Goal: Book appointment/travel/reservation

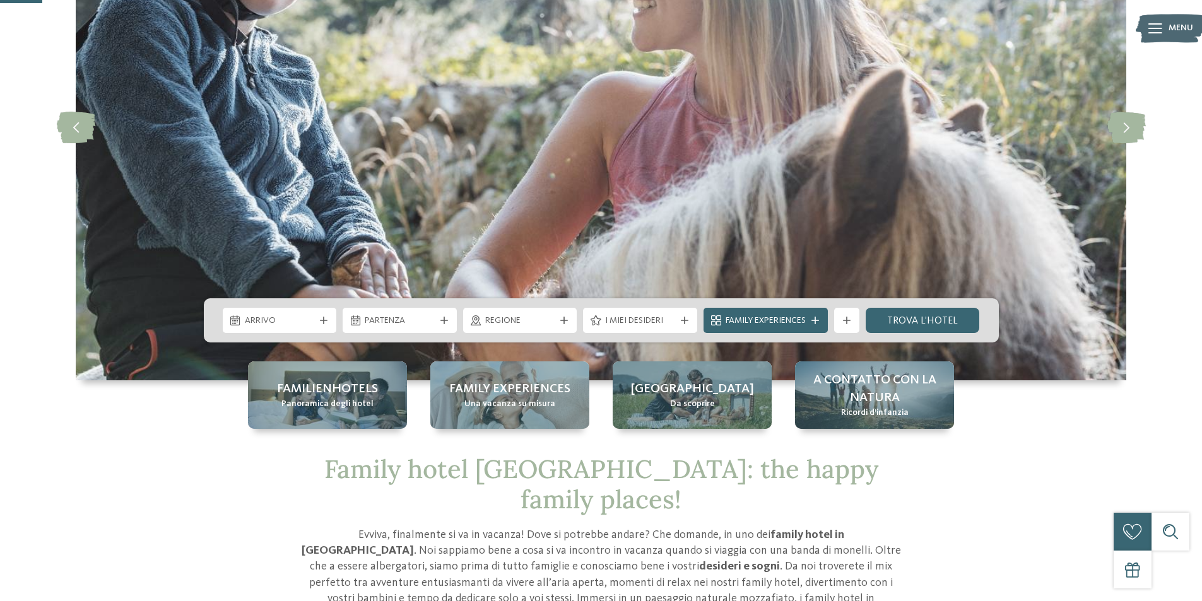
click at [315, 316] on div "Arrivo" at bounding box center [280, 321] width 76 height 14
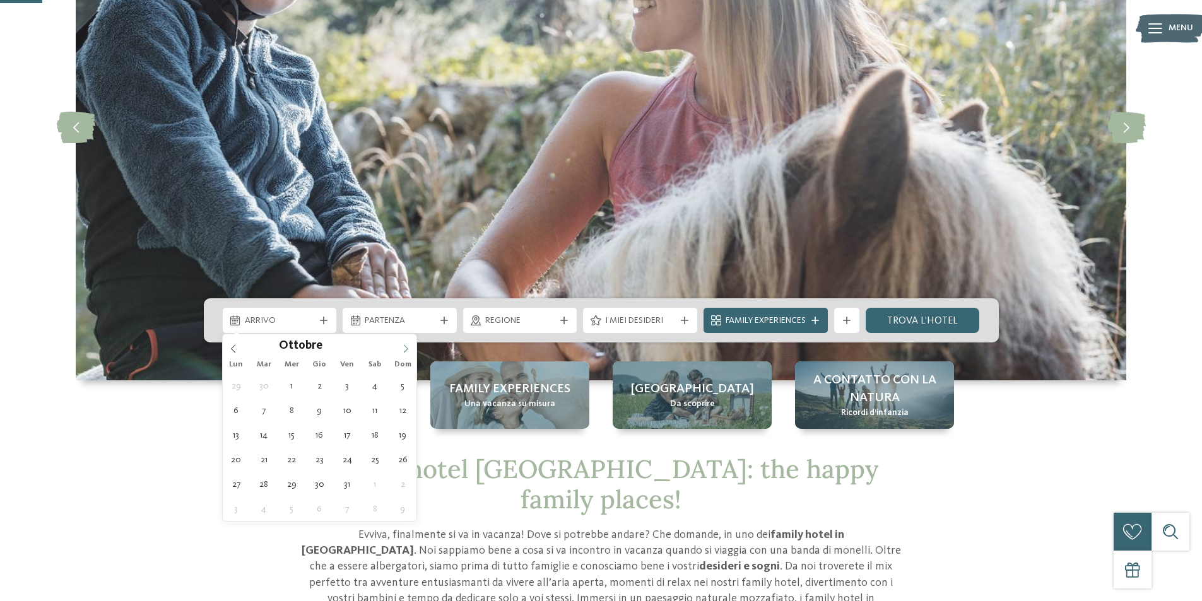
click at [407, 350] on icon at bounding box center [406, 349] width 4 height 8
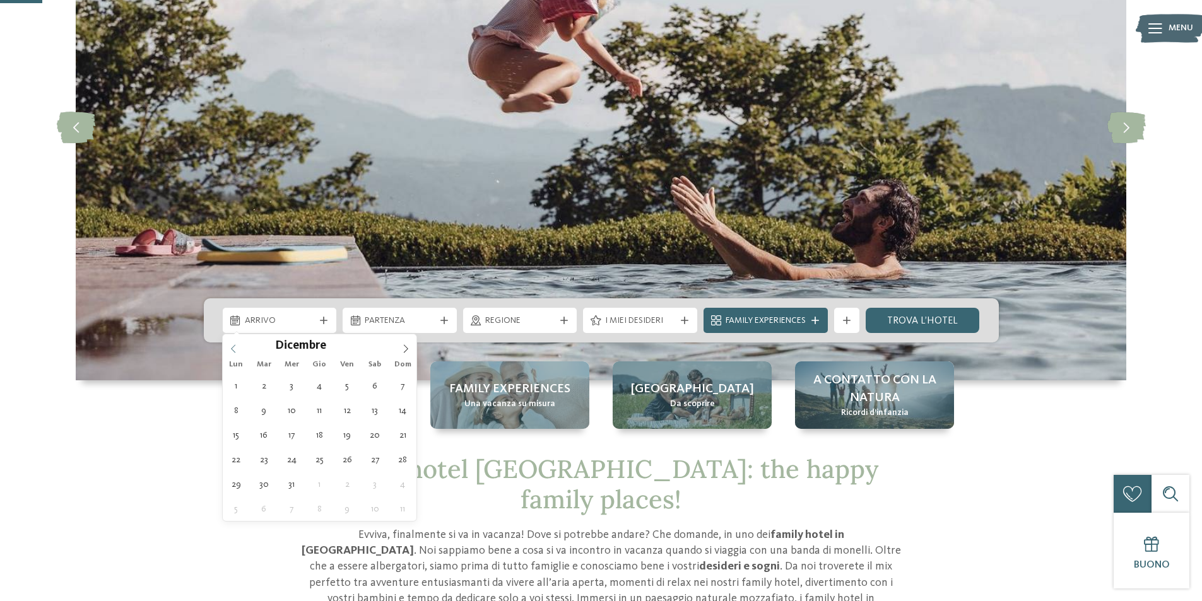
click at [239, 352] on span at bounding box center [233, 344] width 21 height 21
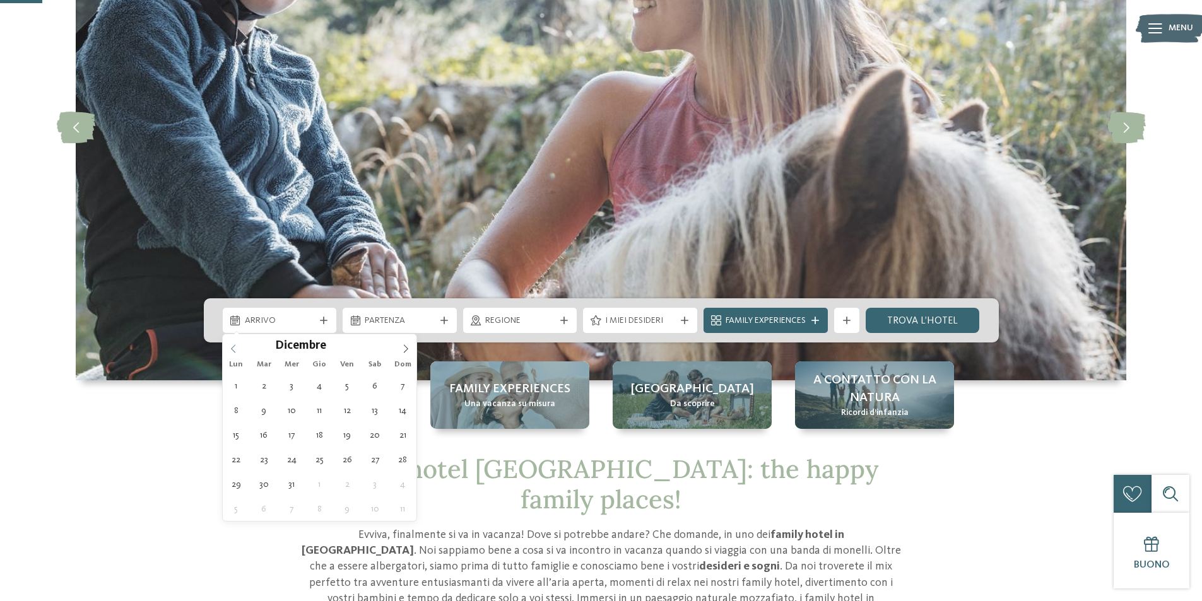
click at [237, 351] on icon at bounding box center [233, 349] width 9 height 9
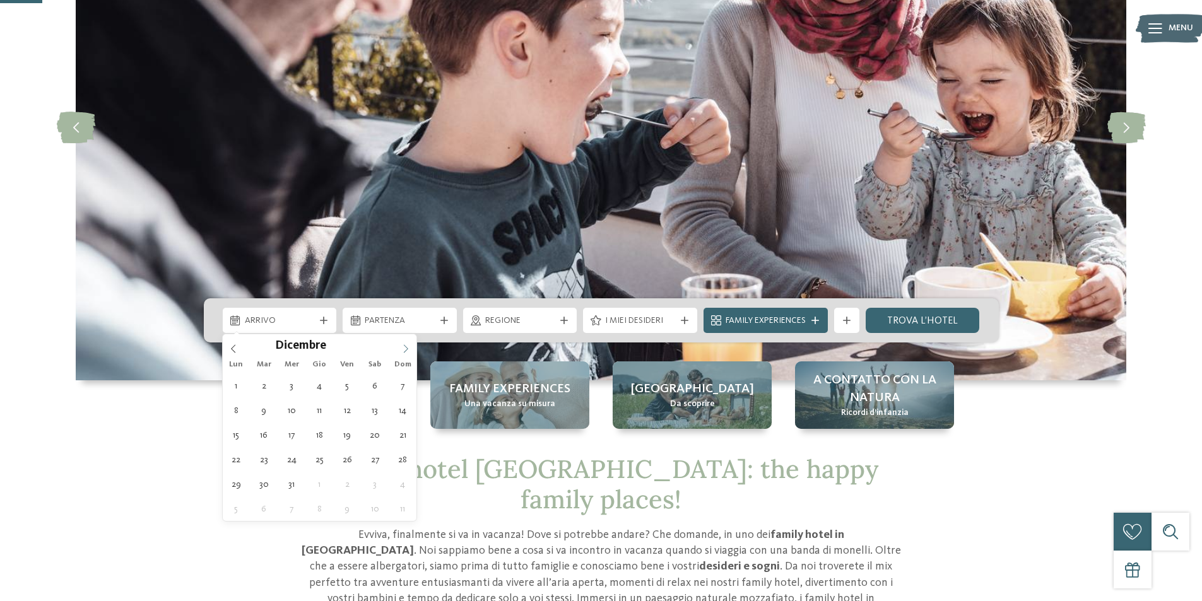
click at [403, 348] on icon at bounding box center [405, 349] width 9 height 9
type input "****"
click at [403, 348] on icon at bounding box center [405, 349] width 9 height 9
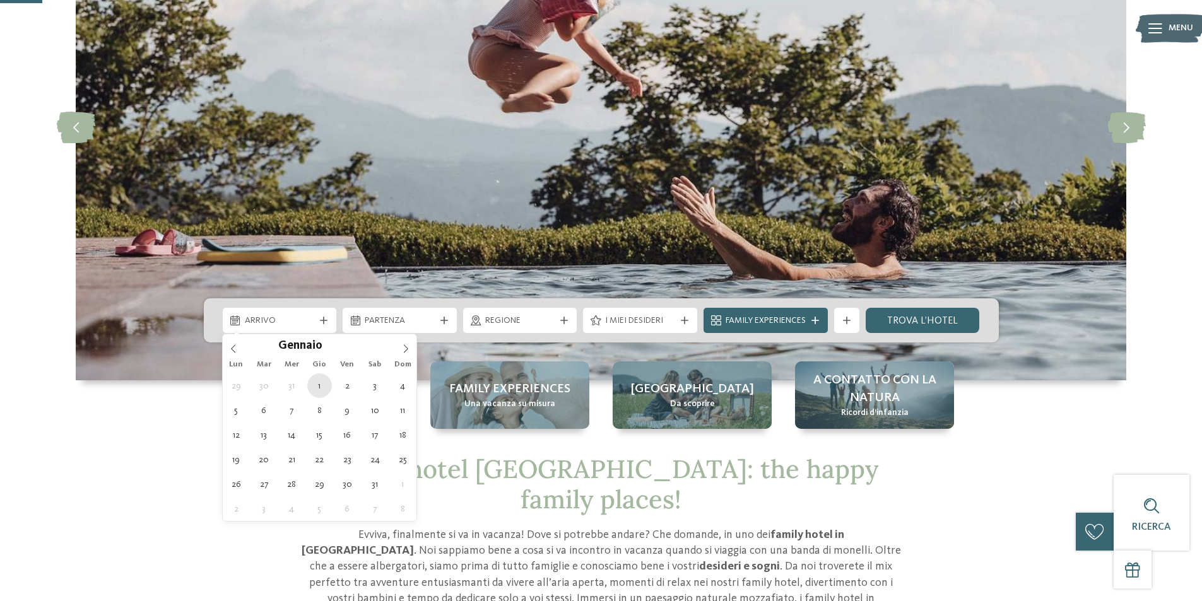
type div "[DATE]"
type input "****"
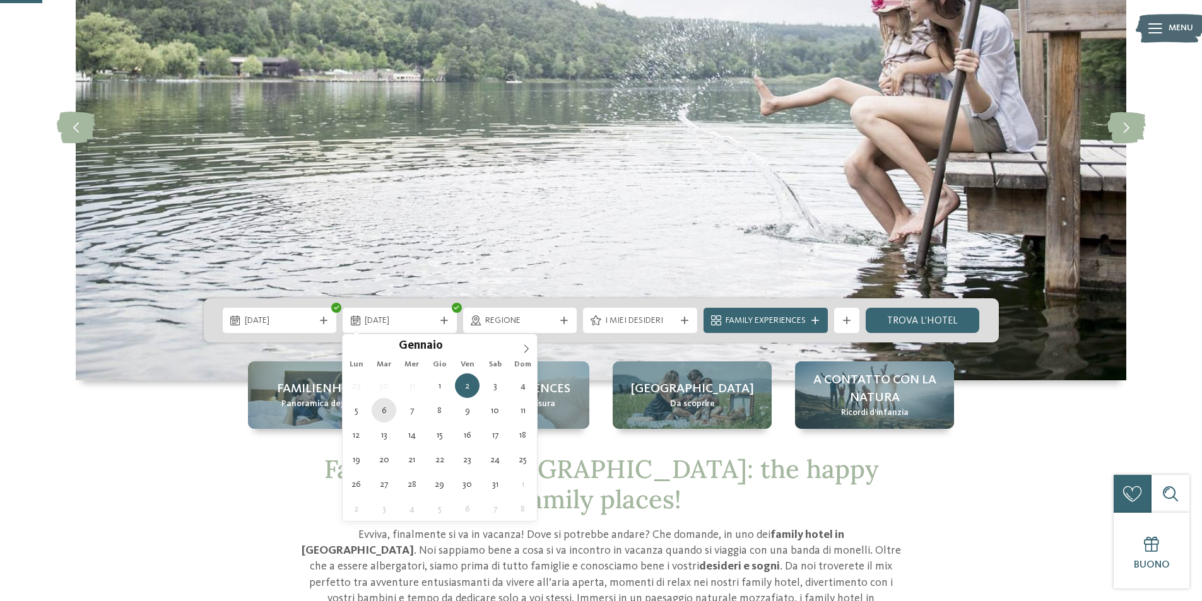
type div "[DATE]"
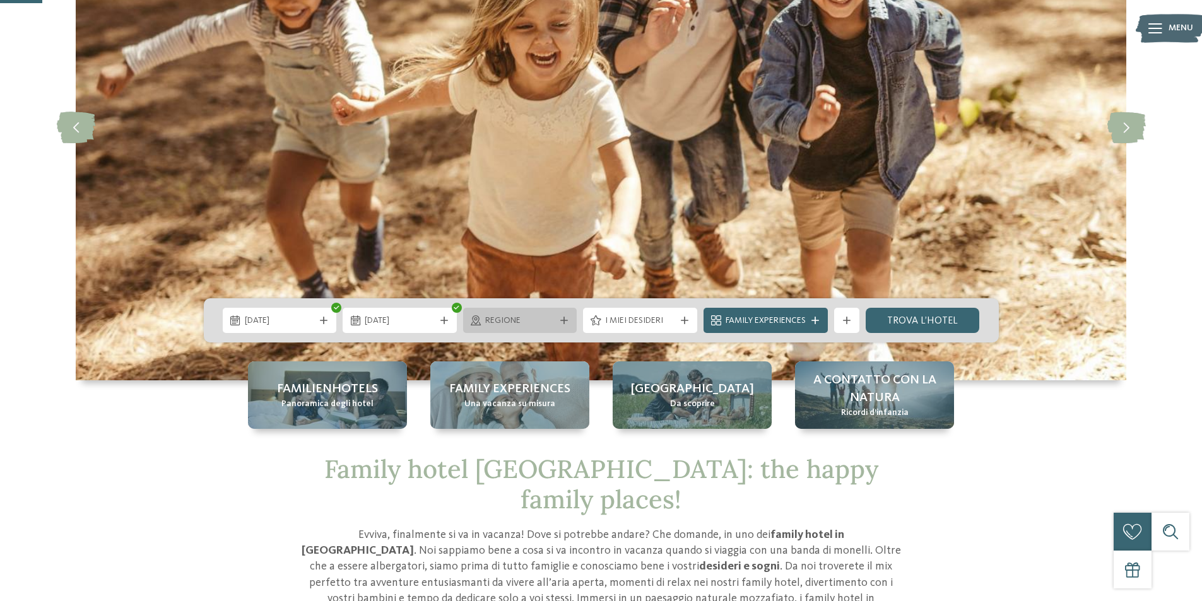
click at [565, 324] on div "Regione" at bounding box center [520, 320] width 114 height 25
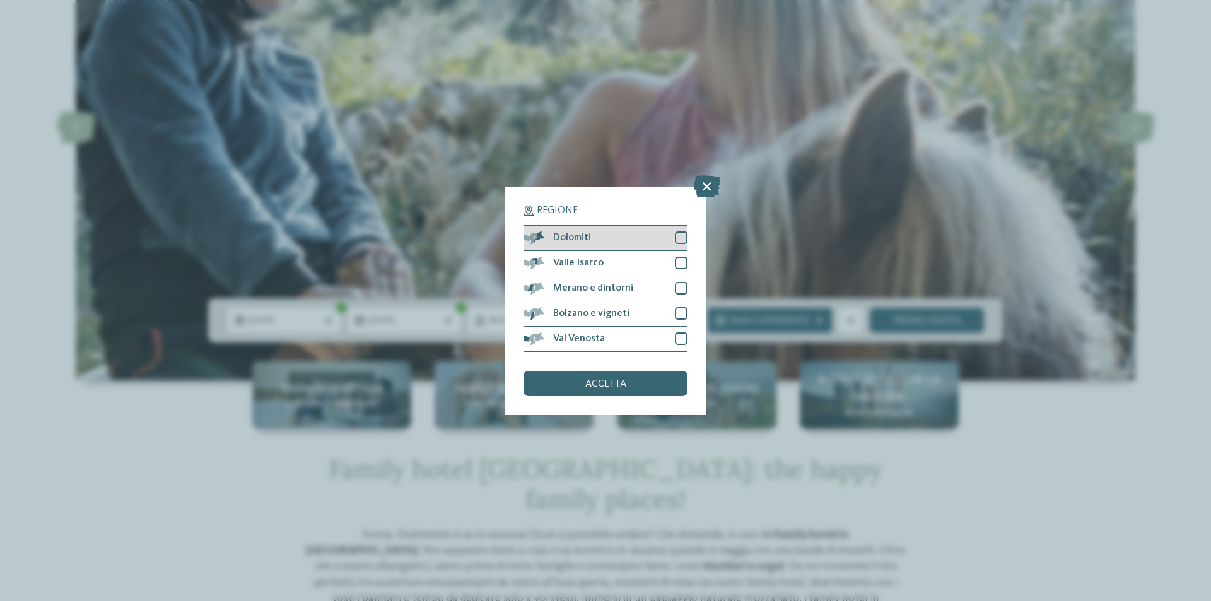
click at [682, 245] on div "Dolomiti" at bounding box center [606, 238] width 164 height 25
click at [599, 383] on span "accetta" at bounding box center [606, 384] width 41 height 10
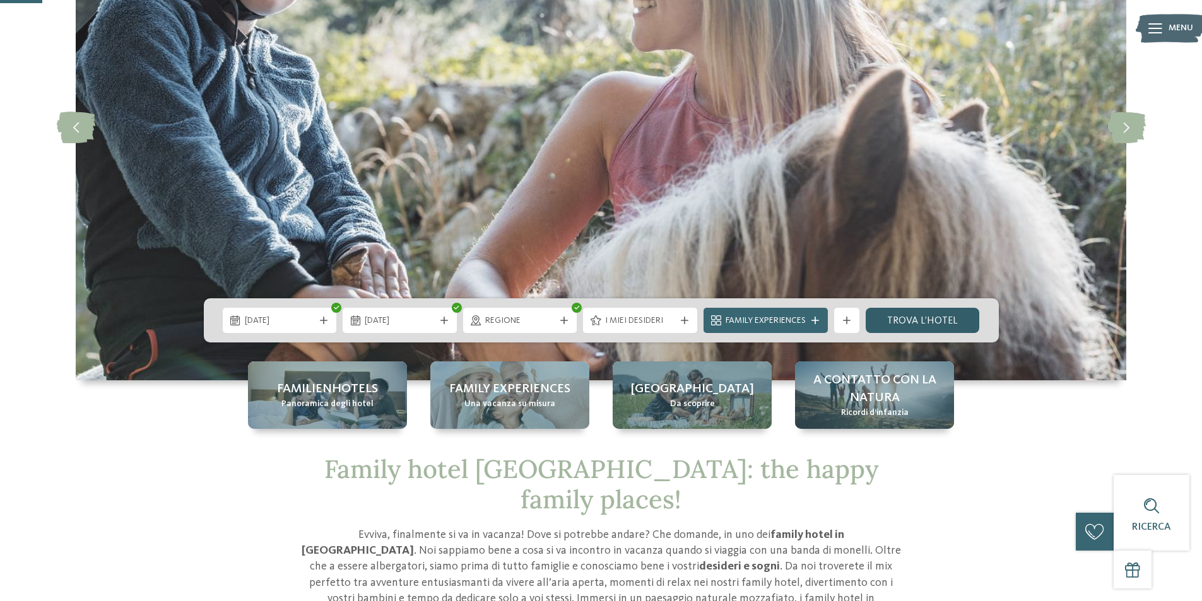
click at [920, 314] on link "trova l’hotel" at bounding box center [923, 320] width 114 height 25
